Goal: Information Seeking & Learning: Learn about a topic

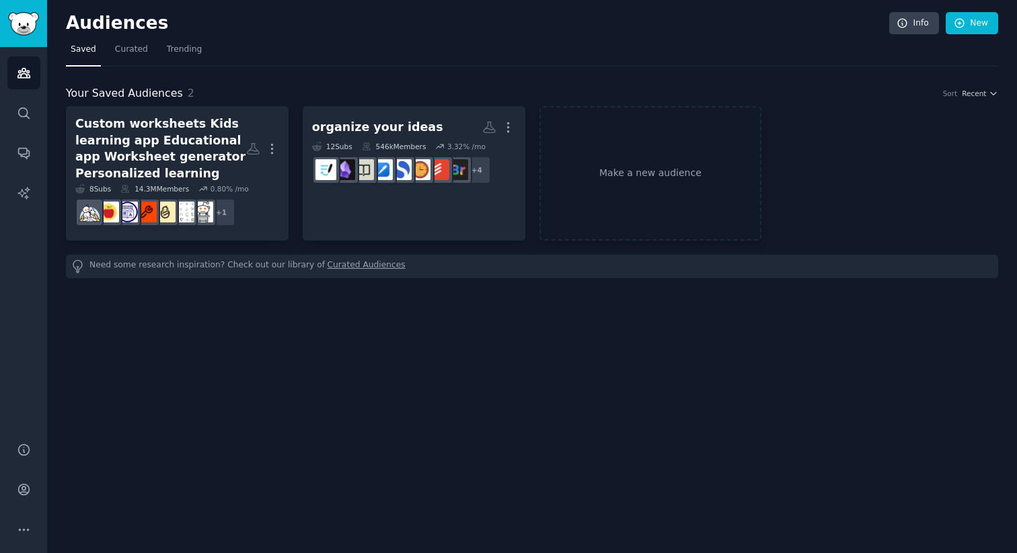
click at [397, 384] on div "Audiences Info New Saved Curated Trending Your Saved Audiences 2 Sort Recent Cu…" at bounding box center [532, 276] width 970 height 553
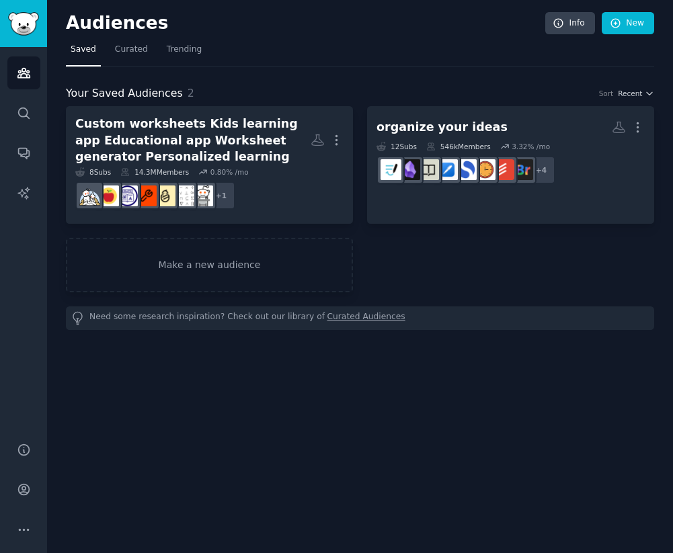
click at [211, 335] on div "Audiences Info New Saved Curated Trending Your Saved Audiences 2 Sort Recent Cu…" at bounding box center [360, 276] width 626 height 553
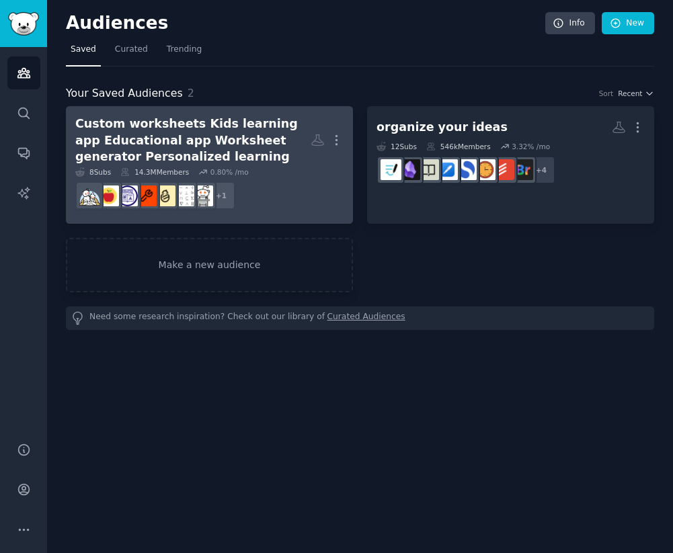
click at [153, 135] on div "Custom worksheets Kids learning app Educational app Worksheet generator Persona…" at bounding box center [192, 141] width 235 height 50
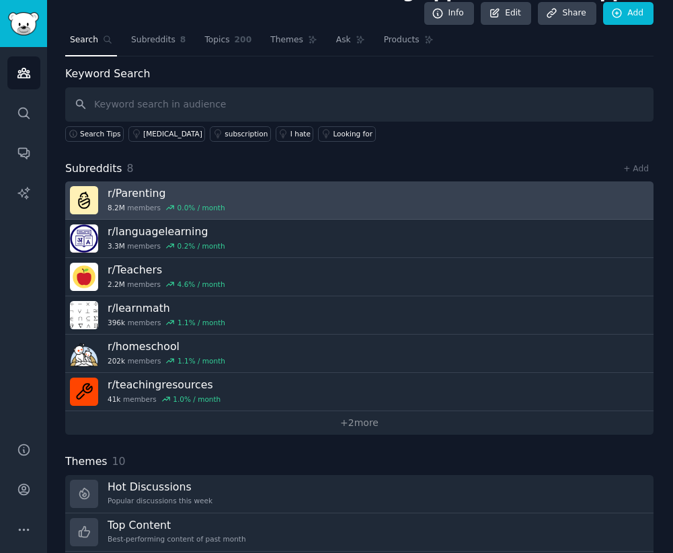
scroll to position [0, 1]
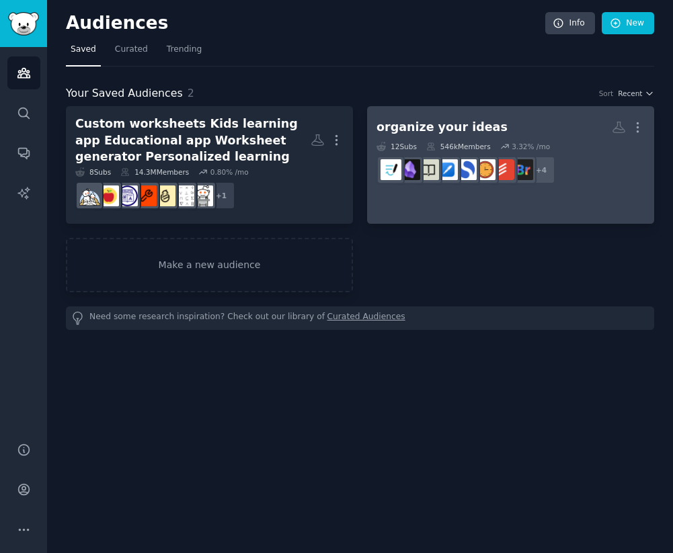
click at [397, 126] on div "organize your ideas" at bounding box center [442, 127] width 131 height 17
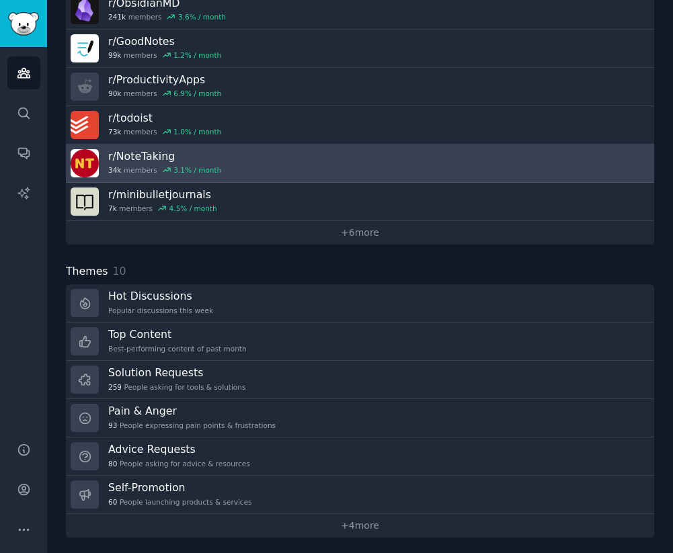
scroll to position [317, 0]
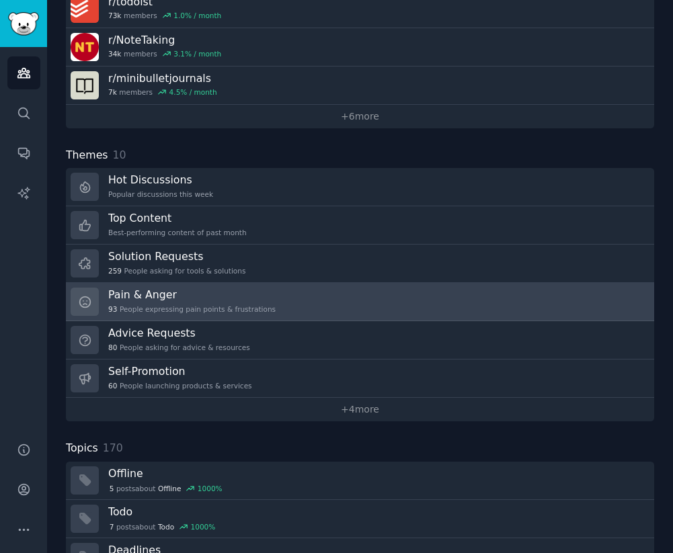
click at [152, 299] on h3 "Pain & Anger" at bounding box center [191, 295] width 167 height 14
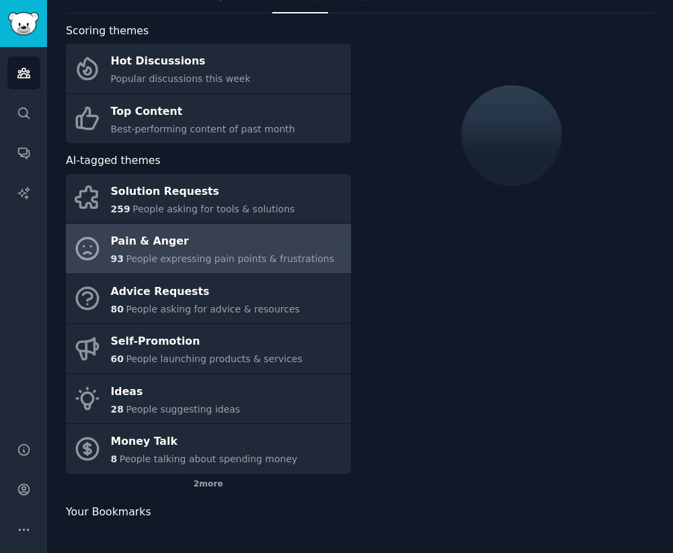
scroll to position [65, 0]
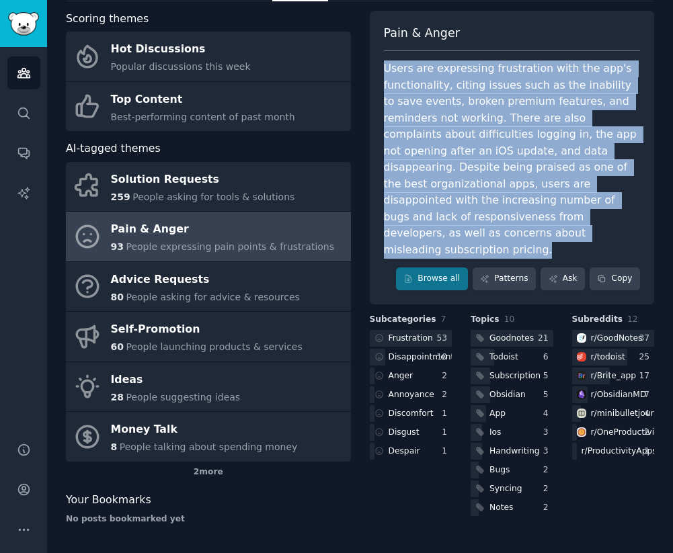
drag, startPoint x: 401, startPoint y: 87, endPoint x: 459, endPoint y: 234, distance: 158.2
click at [459, 234] on div "Users are expressing frustration with the app's functionality, citing issues su…" at bounding box center [512, 160] width 257 height 198
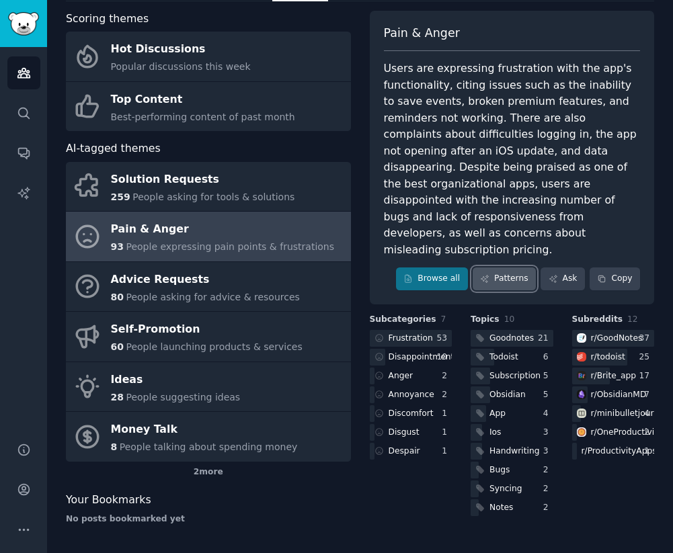
click at [504, 268] on link "Patterns" at bounding box center [504, 279] width 63 height 23
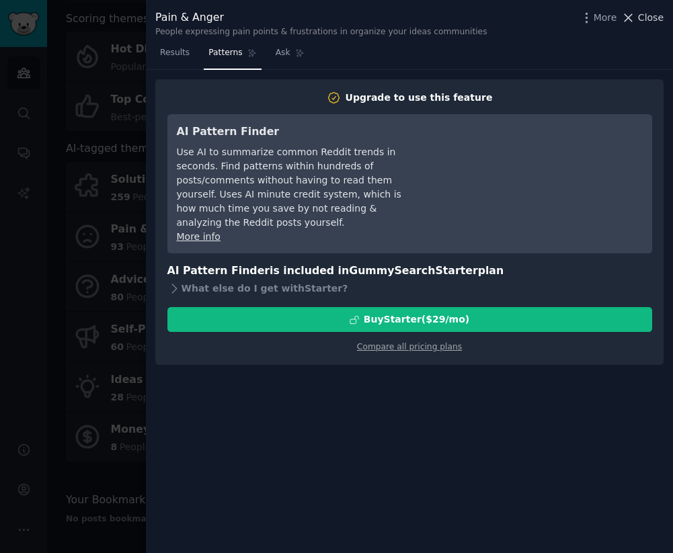
click at [635, 24] on icon at bounding box center [628, 18] width 14 height 14
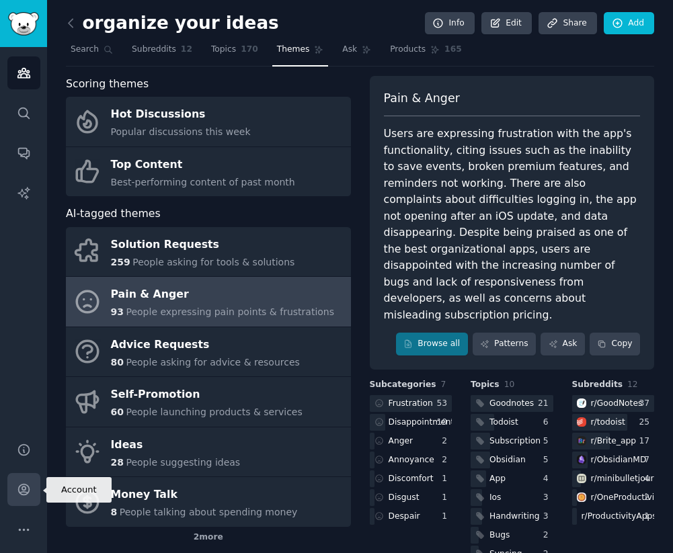
click at [20, 489] on icon "Sidebar" at bounding box center [24, 490] width 14 height 14
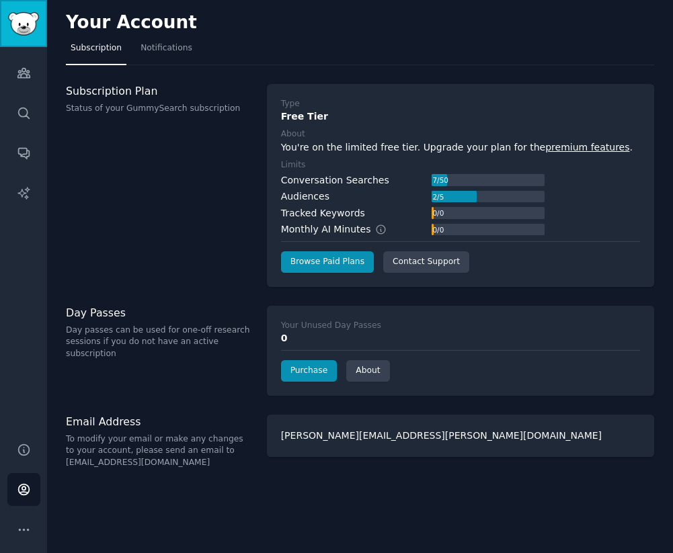
click at [23, 21] on img "Sidebar" at bounding box center [23, 24] width 31 height 24
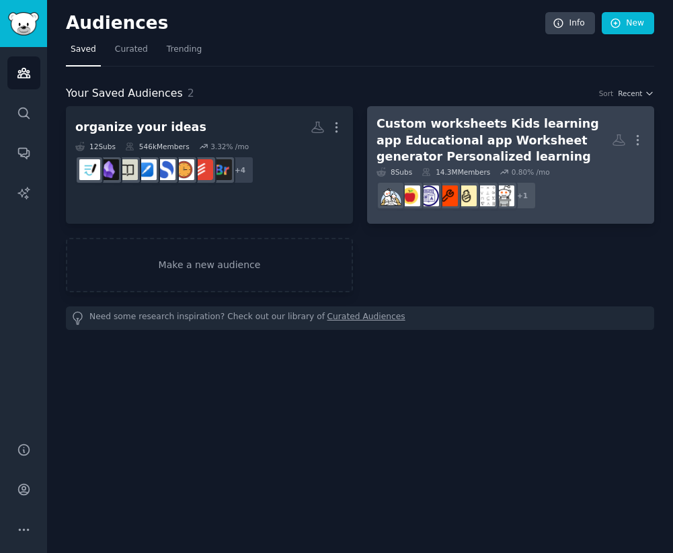
click at [431, 135] on div "Custom worksheets Kids learning app Educational app Worksheet generator Persona…" at bounding box center [494, 141] width 235 height 50
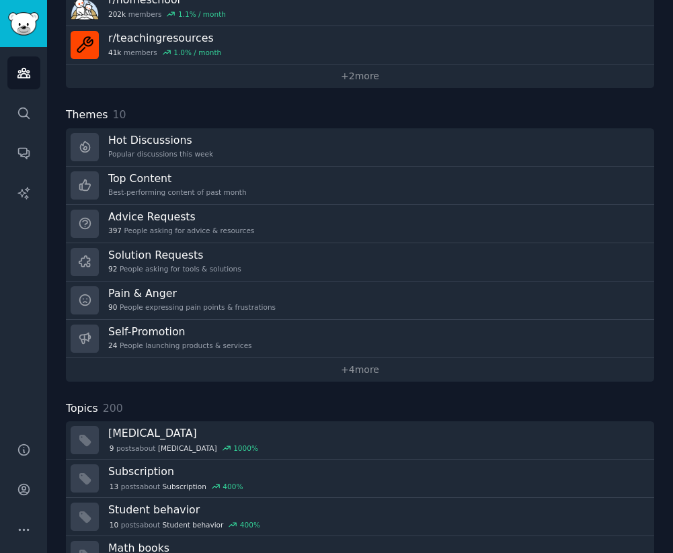
scroll to position [420, 0]
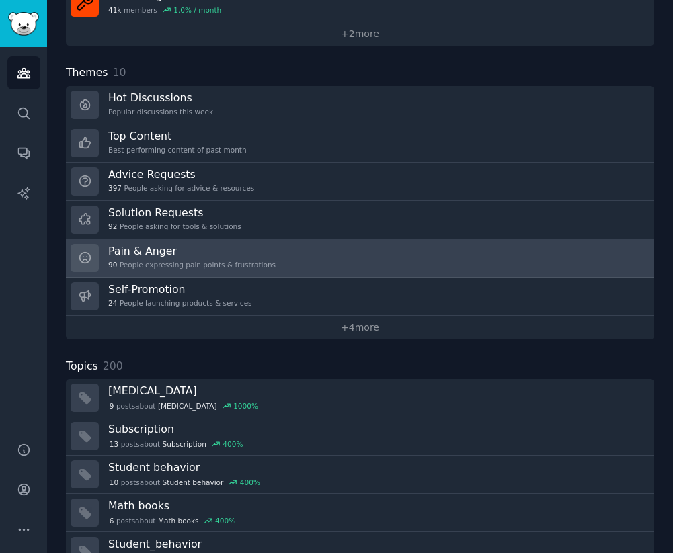
click at [189, 266] on div "90 People expressing pain points & frustrations" at bounding box center [191, 264] width 167 height 9
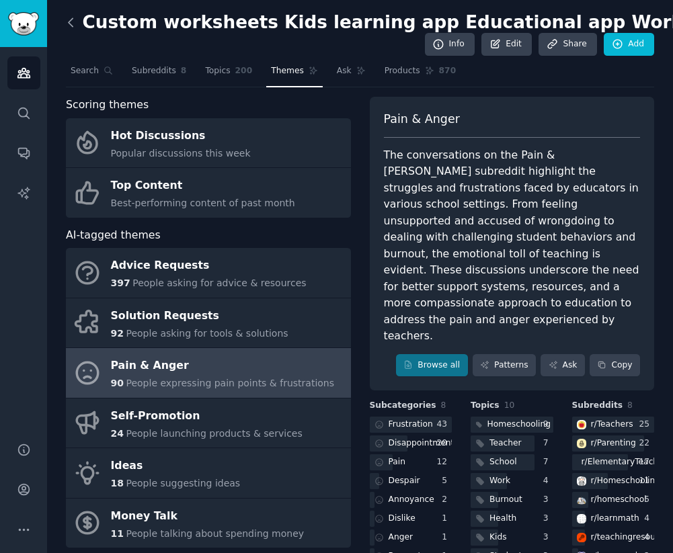
click at [71, 24] on icon at bounding box center [71, 22] width 4 height 8
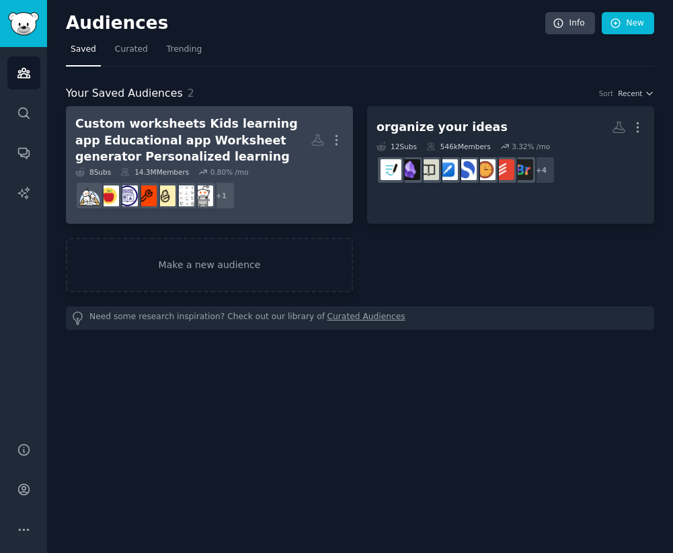
click at [141, 141] on div "Custom worksheets Kids learning app Educational app Worksheet generator Persona…" at bounding box center [192, 141] width 235 height 50
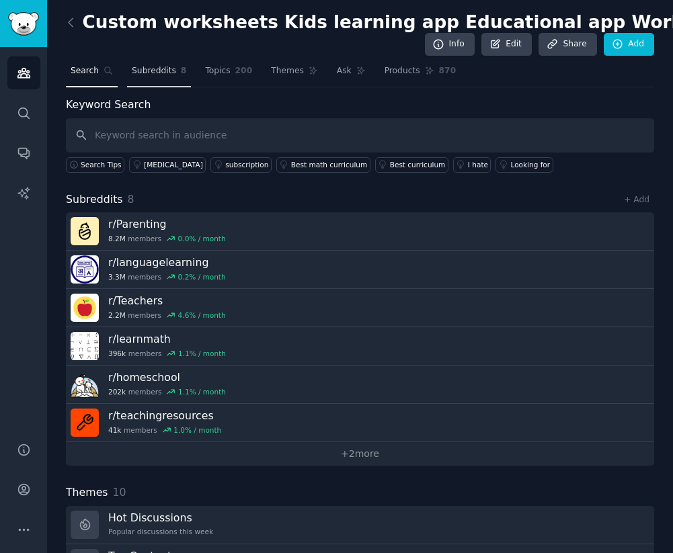
click at [142, 69] on span "Subreddits" at bounding box center [154, 71] width 44 height 12
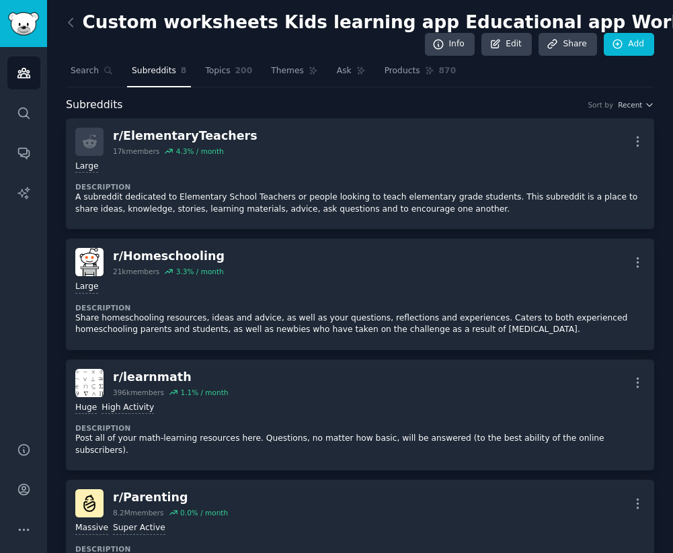
click at [69, 21] on icon at bounding box center [71, 22] width 4 height 8
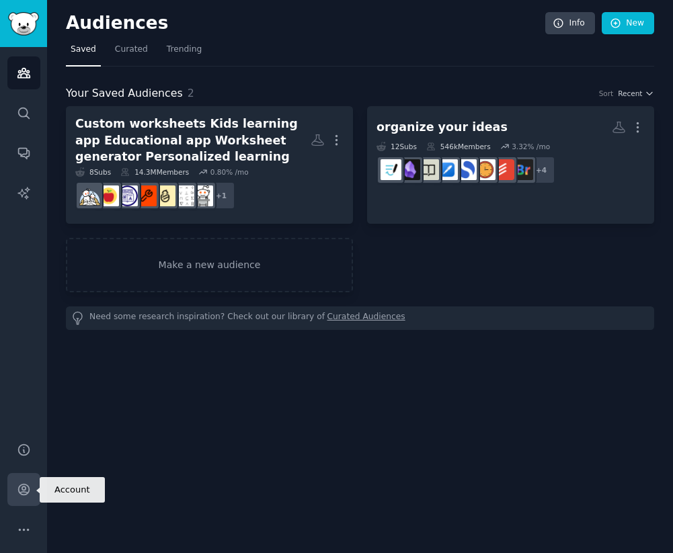
click at [26, 491] on icon "Sidebar" at bounding box center [23, 490] width 11 height 11
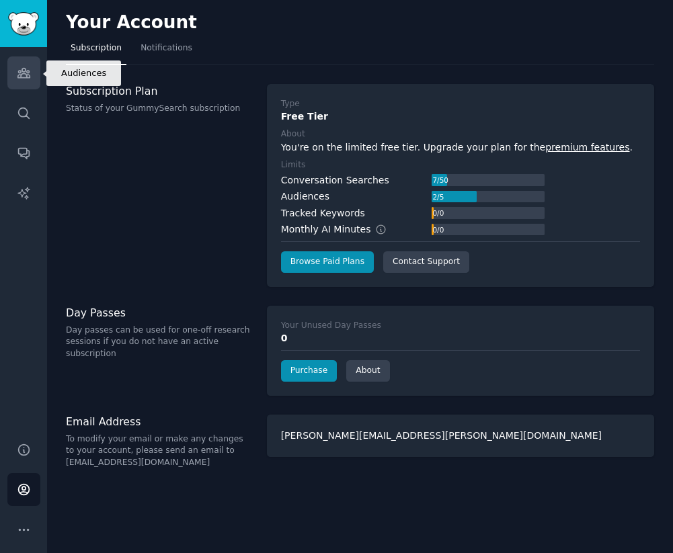
click at [28, 74] on icon "Sidebar" at bounding box center [24, 73] width 14 height 14
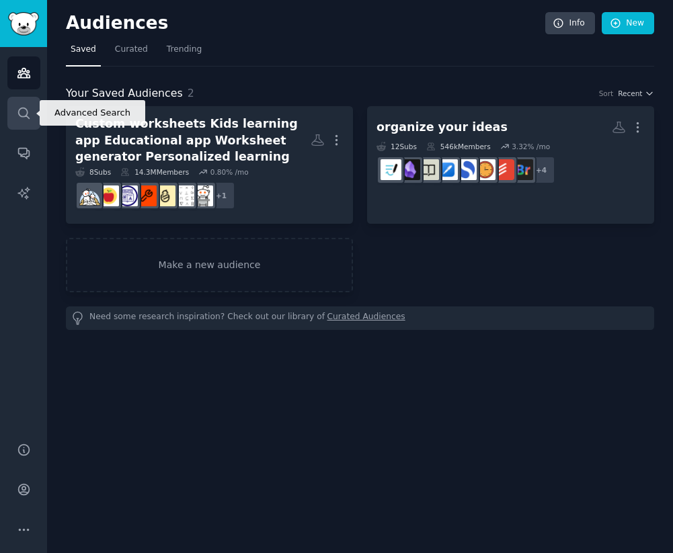
click at [26, 114] on icon "Sidebar" at bounding box center [23, 113] width 11 height 11
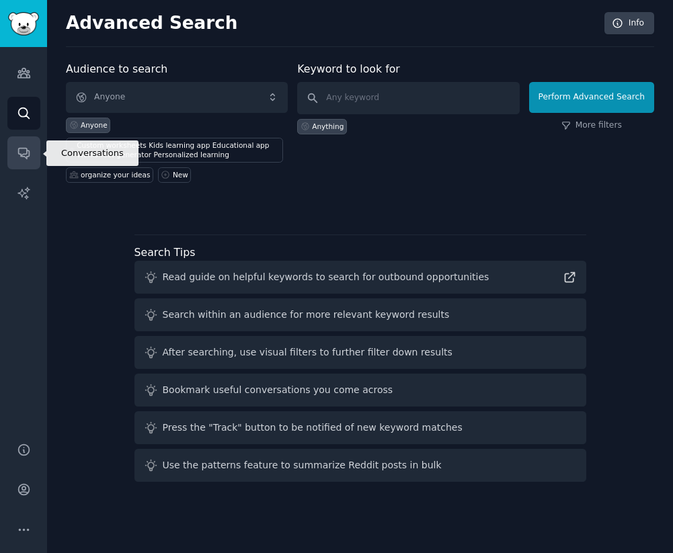
click at [26, 160] on link "Conversations" at bounding box center [23, 152] width 33 height 33
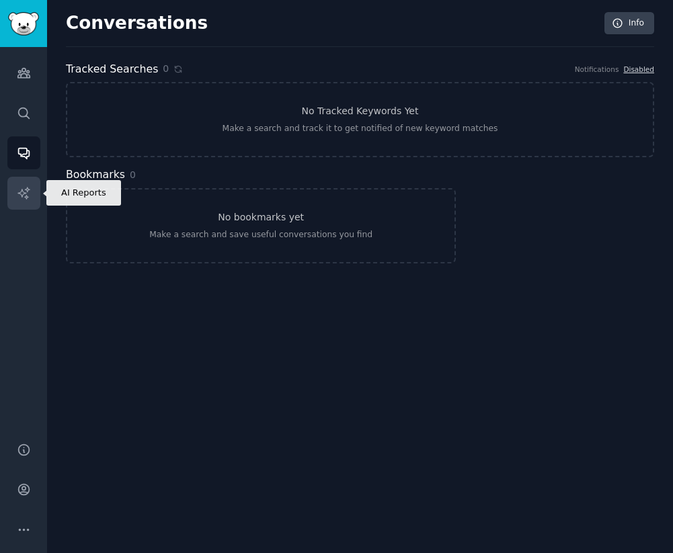
click at [26, 196] on icon "Sidebar" at bounding box center [22, 192] width 11 height 11
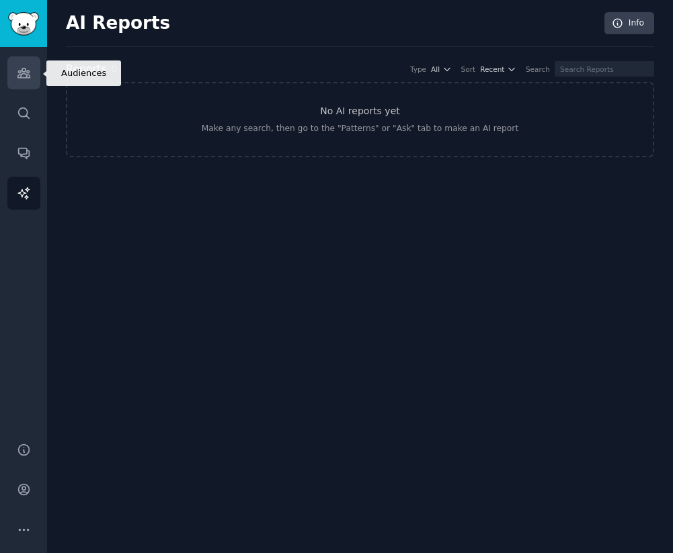
click at [15, 76] on link "Audiences" at bounding box center [23, 72] width 33 height 33
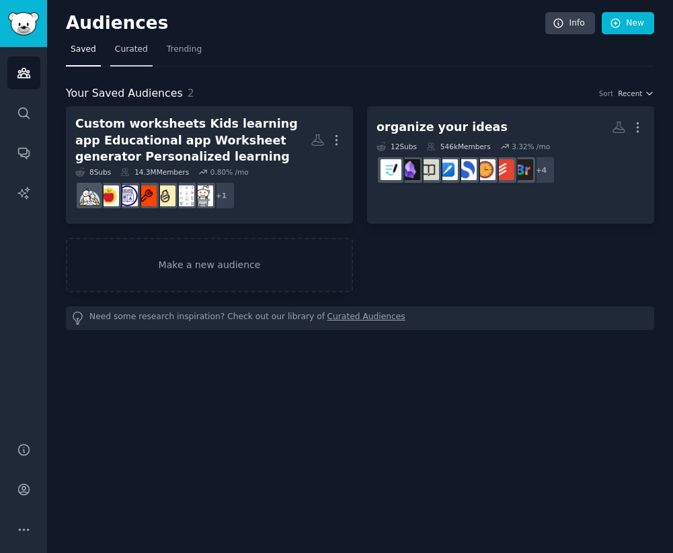
click at [123, 56] on link "Curated" at bounding box center [131, 53] width 42 height 28
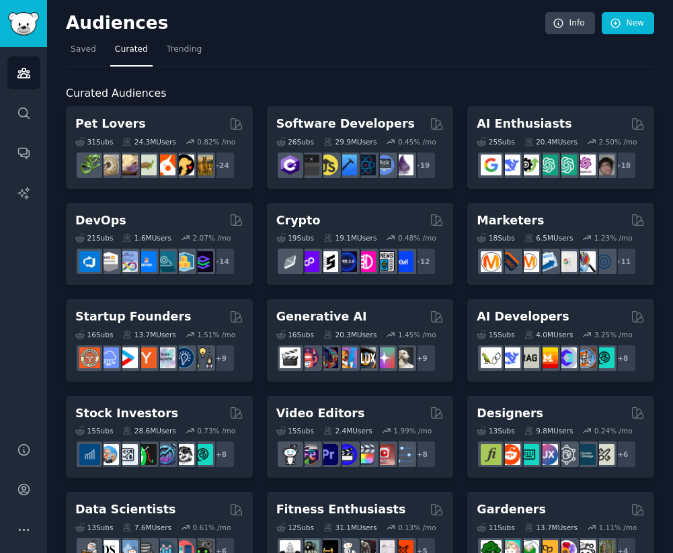
click at [268, 43] on nav "Saved Curated Trending" at bounding box center [360, 53] width 588 height 28
click at [276, 22] on h2 "Audiences" at bounding box center [305, 24] width 479 height 22
